Goal: Information Seeking & Learning: Check status

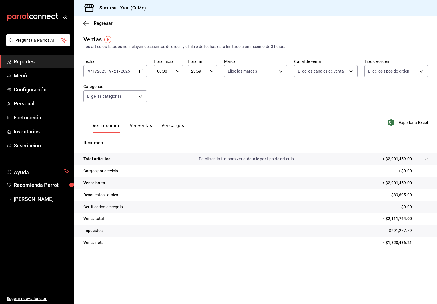
click at [37, 60] on span "Reportes" at bounding box center [42, 62] width 56 height 8
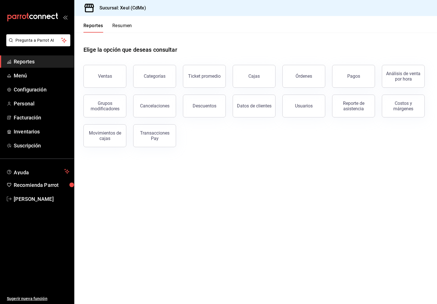
click at [118, 41] on div "Elige la opción que deseas consultar" at bounding box center [255, 45] width 344 height 25
click at [107, 76] on div "Ventas" at bounding box center [105, 75] width 14 height 5
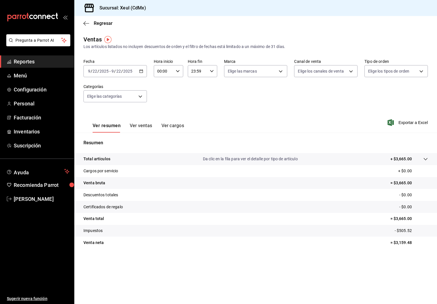
click at [141, 75] on div "[DATE] [DATE] - [DATE] [DATE]" at bounding box center [114, 71] width 63 height 12
click at [114, 143] on li "Rango de fechas" at bounding box center [110, 139] width 53 height 13
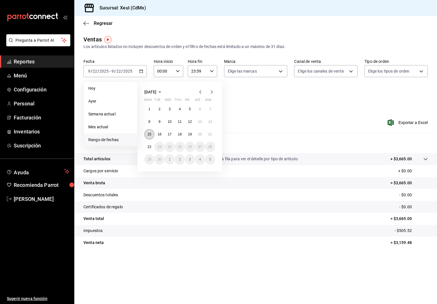
click at [149, 133] on abbr "15" at bounding box center [149, 134] width 4 height 4
click at [210, 134] on abbr "21" at bounding box center [210, 134] width 4 height 4
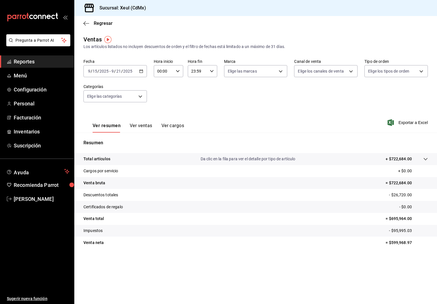
click at [323, 125] on div "Ver resumen Ver ventas Ver cargos Exportar a Excel" at bounding box center [255, 120] width 363 height 23
click at [391, 123] on icon "button" at bounding box center [390, 122] width 6 height 7
